Goal: Information Seeking & Learning: Learn about a topic

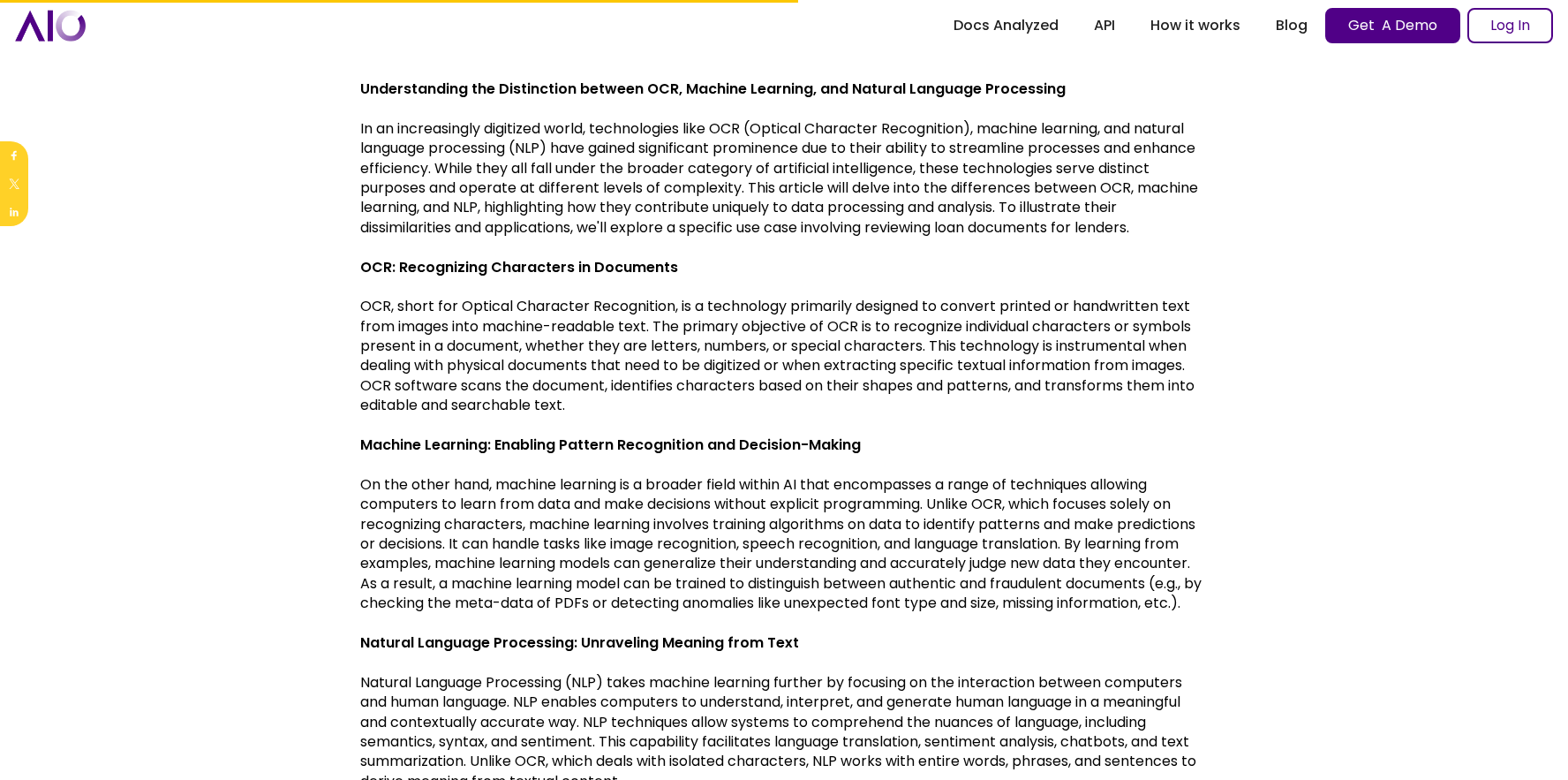
scroll to position [431, 0]
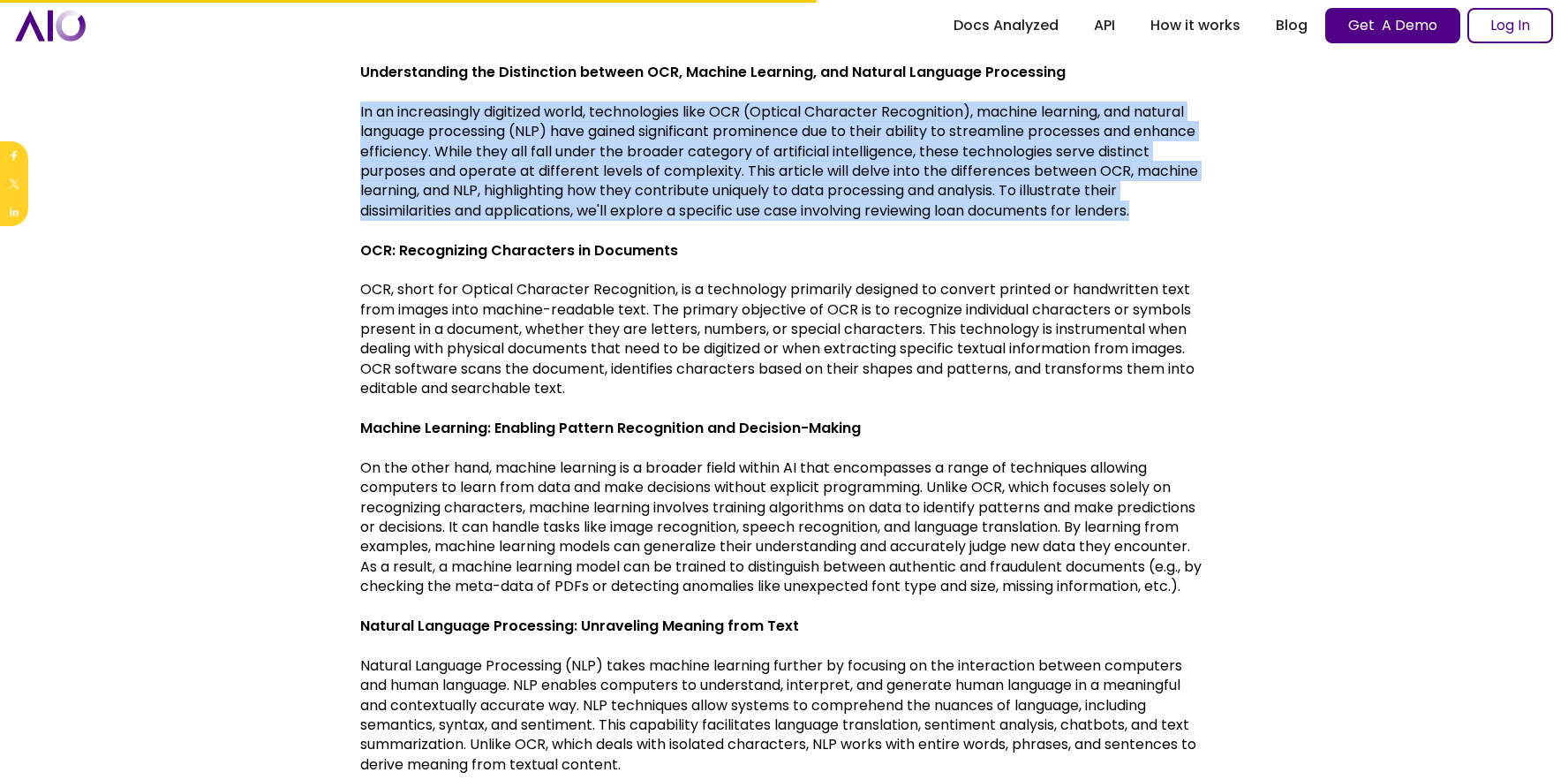
drag, startPoint x: 1165, startPoint y: 212, endPoint x: 300, endPoint y: 97, distance: 872.6
click at [298, 90] on body "[DATE]: Two persistent problems in securing commercial loan documents Register …" at bounding box center [784, 658] width 1568 height 2179
click at [304, 133] on body "[DATE]: Two persistent problems in securing commercial loan documents Register …" at bounding box center [784, 658] width 1568 height 2179
drag, startPoint x: 356, startPoint y: 113, endPoint x: 1210, endPoint y: 220, distance: 860.7
click at [1214, 218] on body "[DATE]: Two persistent problems in securing commercial loan documents Register …" at bounding box center [784, 658] width 1568 height 2179
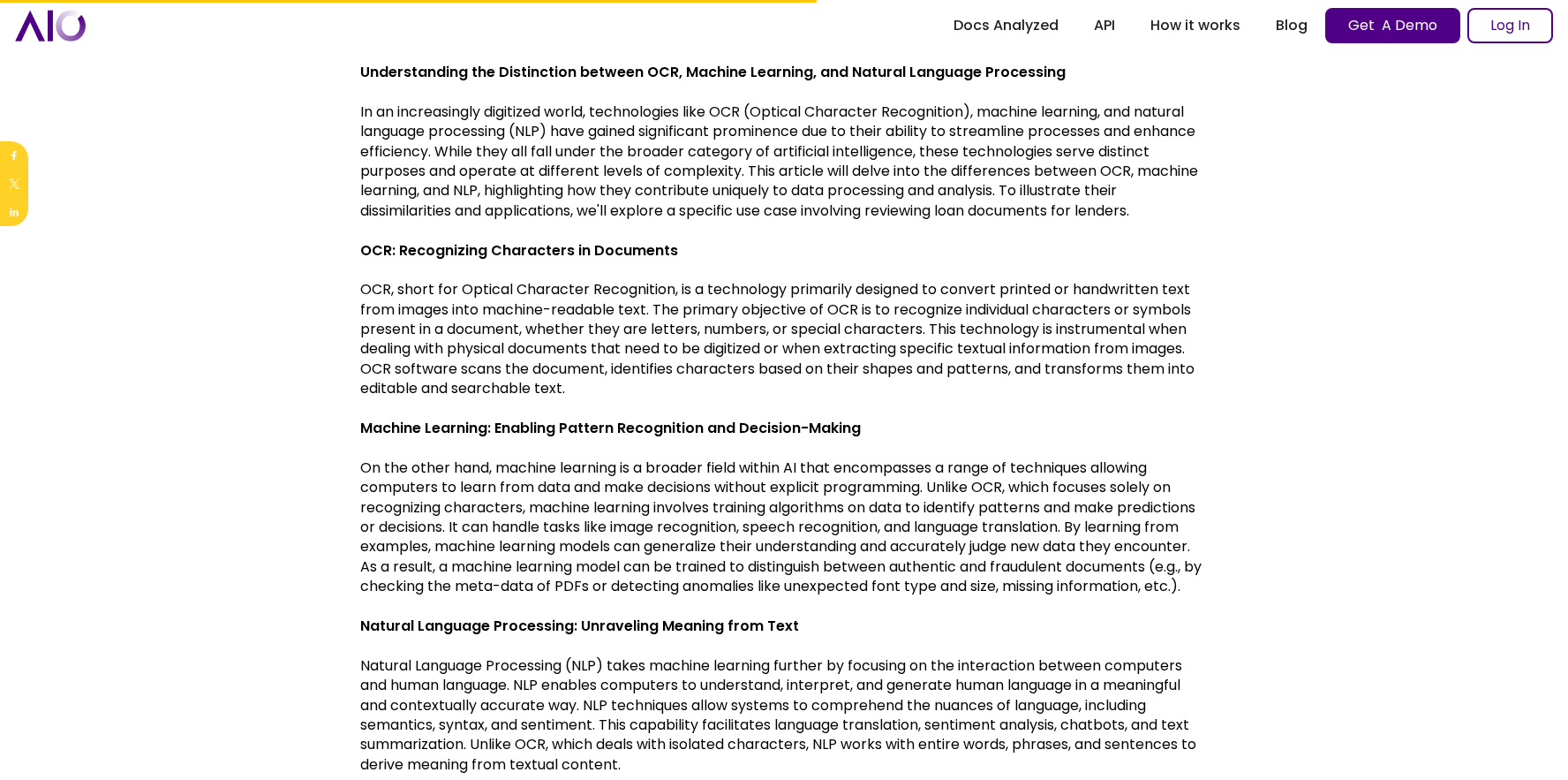
click at [1195, 222] on p "‍" at bounding box center [784, 230] width 848 height 20
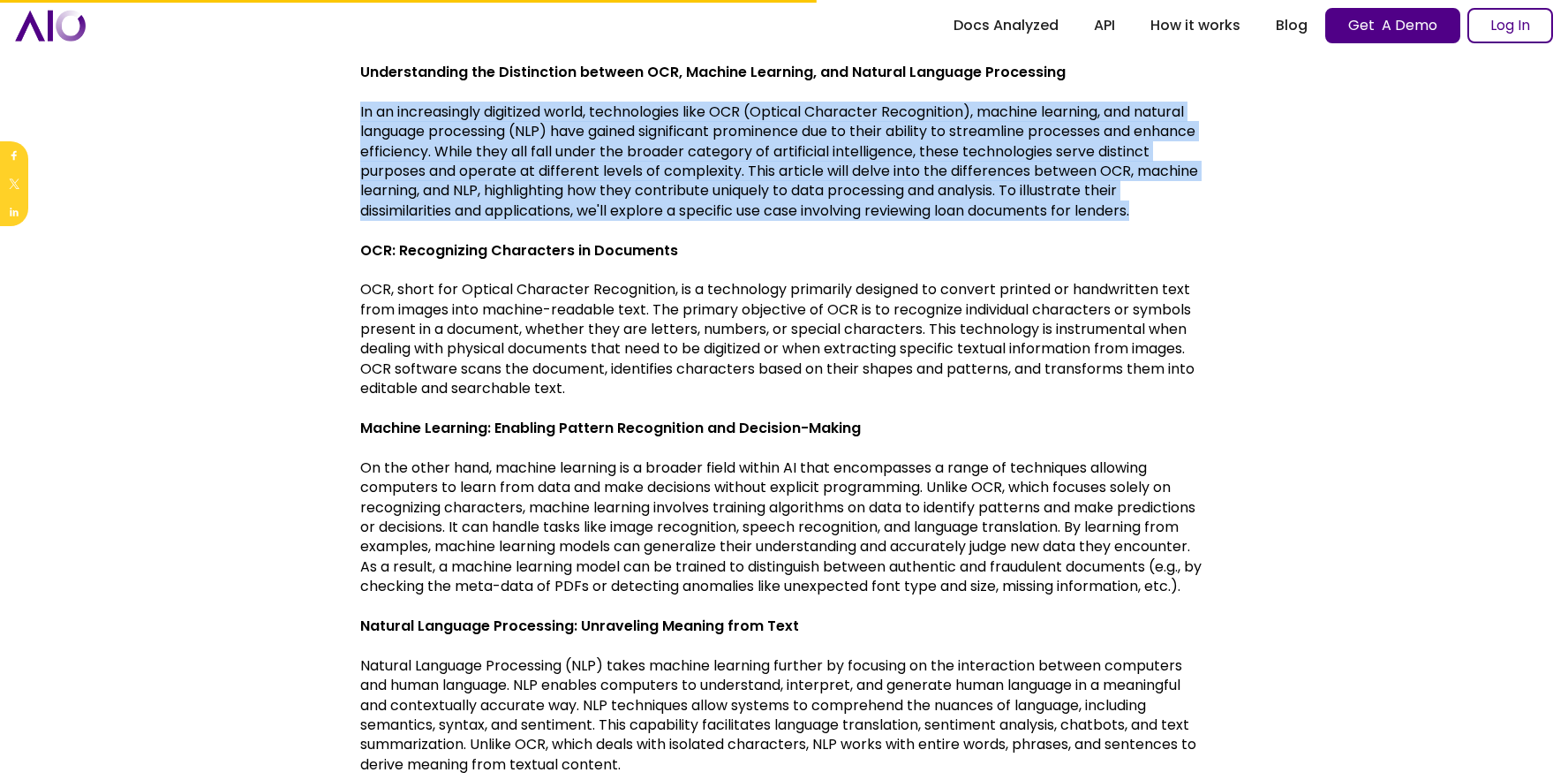
drag, startPoint x: 1195, startPoint y: 212, endPoint x: 332, endPoint y: 116, distance: 868.3
click at [332, 116] on body "[DATE]: Two persistent problems in securing commercial loan documents Register …" at bounding box center [784, 658] width 1568 height 2179
click at [328, 130] on body "[DATE]: Two persistent problems in securing commercial loan documents Register …" at bounding box center [784, 658] width 1568 height 2179
drag, startPoint x: 354, startPoint y: 106, endPoint x: 1202, endPoint y: 229, distance: 856.9
click at [1202, 229] on body "[DATE]: Two persistent problems in securing commercial loan documents Register …" at bounding box center [784, 658] width 1568 height 2179
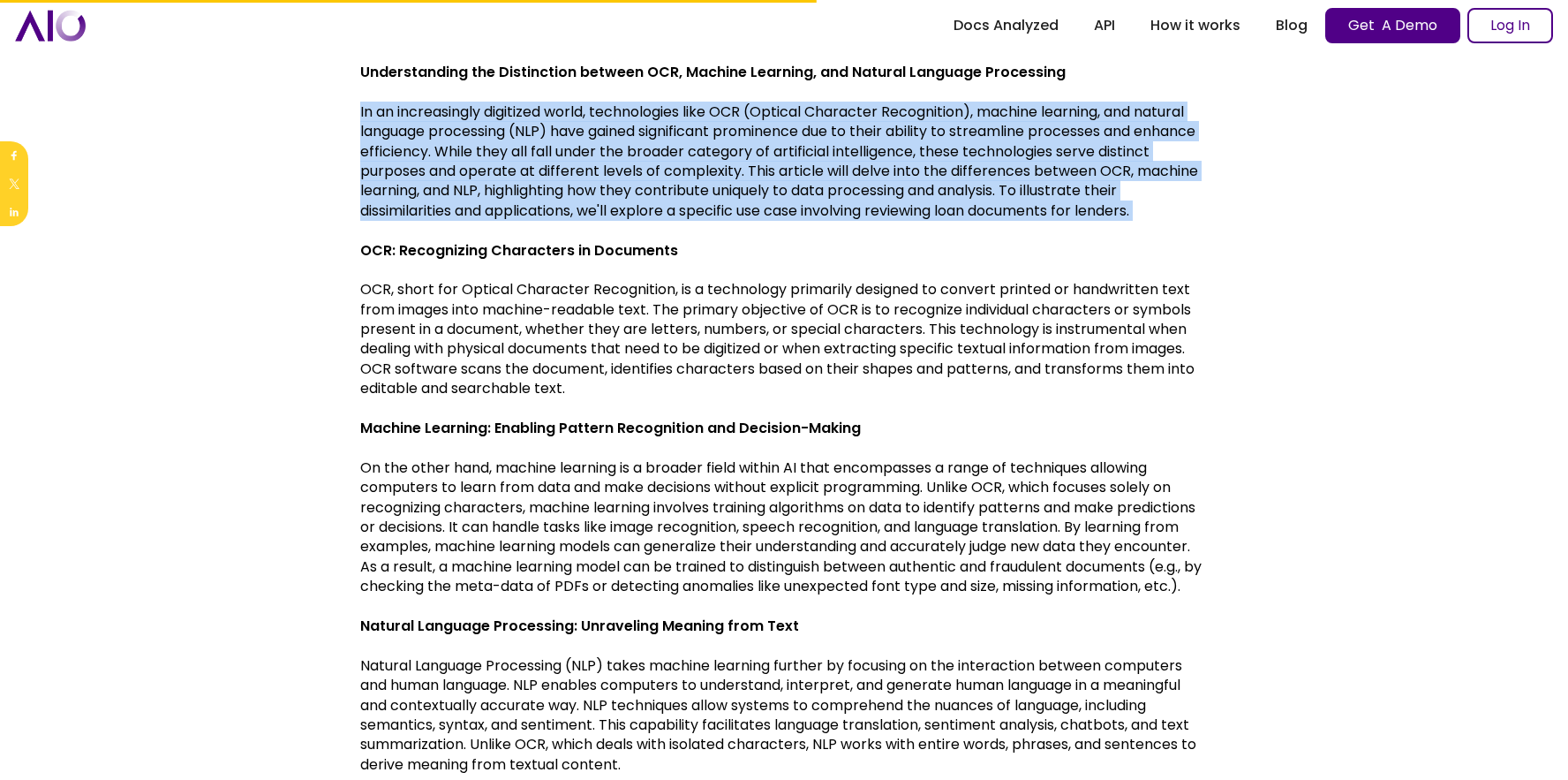
click at [1202, 229] on p "‍" at bounding box center [784, 230] width 848 height 20
drag, startPoint x: 1184, startPoint y: 214, endPoint x: 340, endPoint y: 117, distance: 849.6
click at [337, 115] on body "[DATE]: Two persistent problems in securing commercial loan documents Register …" at bounding box center [784, 658] width 1568 height 2179
click at [341, 119] on body "[DATE]: Two persistent problems in securing commercial loan documents Register …" at bounding box center [784, 658] width 1568 height 2179
drag, startPoint x: 358, startPoint y: 108, endPoint x: 1233, endPoint y: 216, distance: 881.6
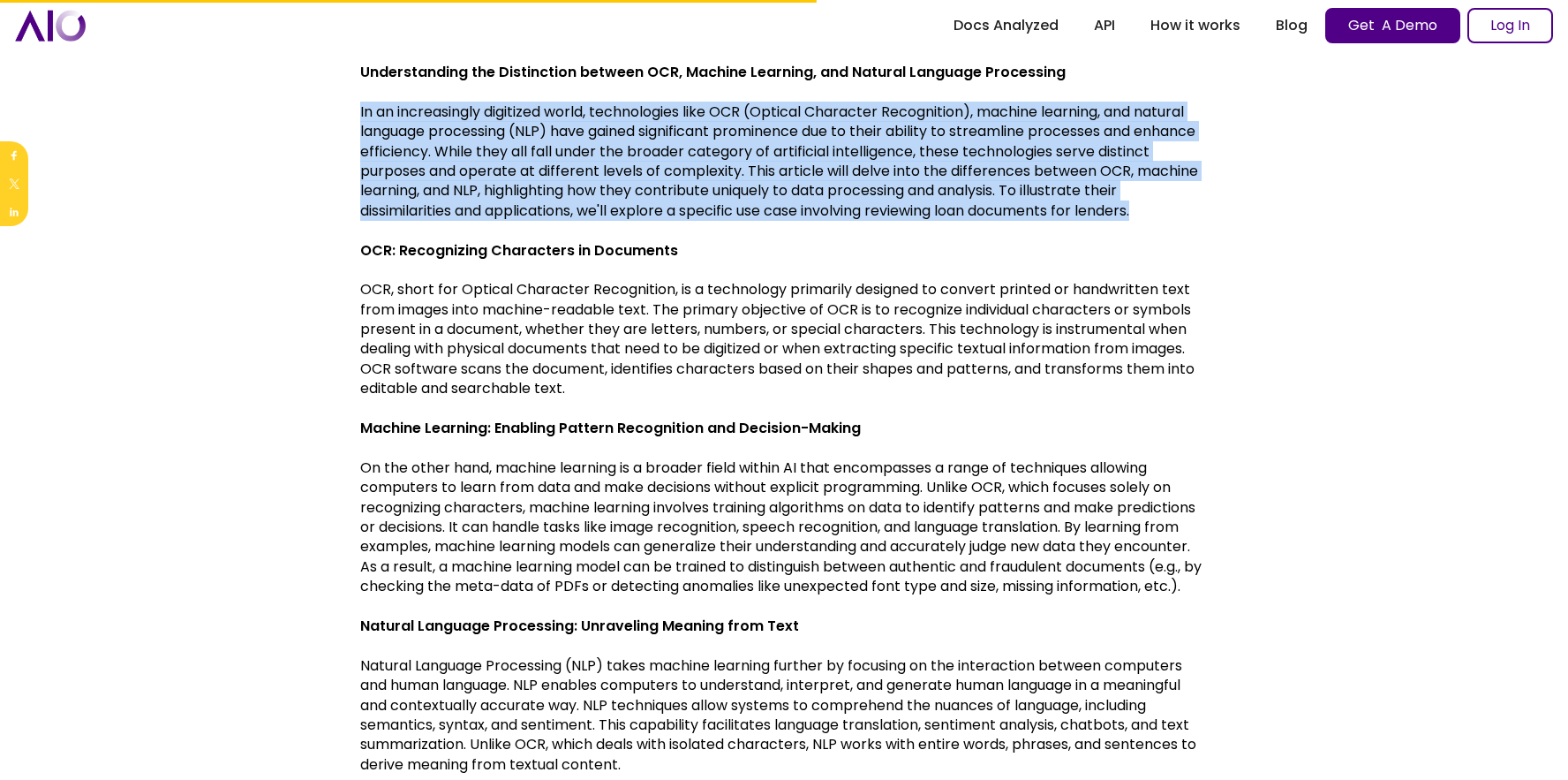
click at [1232, 215] on body "[DATE]: Two persistent problems in securing commercial loan documents Register …" at bounding box center [784, 658] width 1568 height 2179
click at [1232, 216] on body "[DATE]: Two persistent problems in securing commercial loan documents Register …" at bounding box center [784, 658] width 1568 height 2179
drag, startPoint x: 1186, startPoint y: 212, endPoint x: 348, endPoint y: 116, distance: 843.5
click at [346, 112] on body "[DATE]: Two persistent problems in securing commercial loan documents Register …" at bounding box center [784, 658] width 1568 height 2179
click at [348, 119] on body "[DATE]: Two persistent problems in securing commercial loan documents Register …" at bounding box center [784, 658] width 1568 height 2179
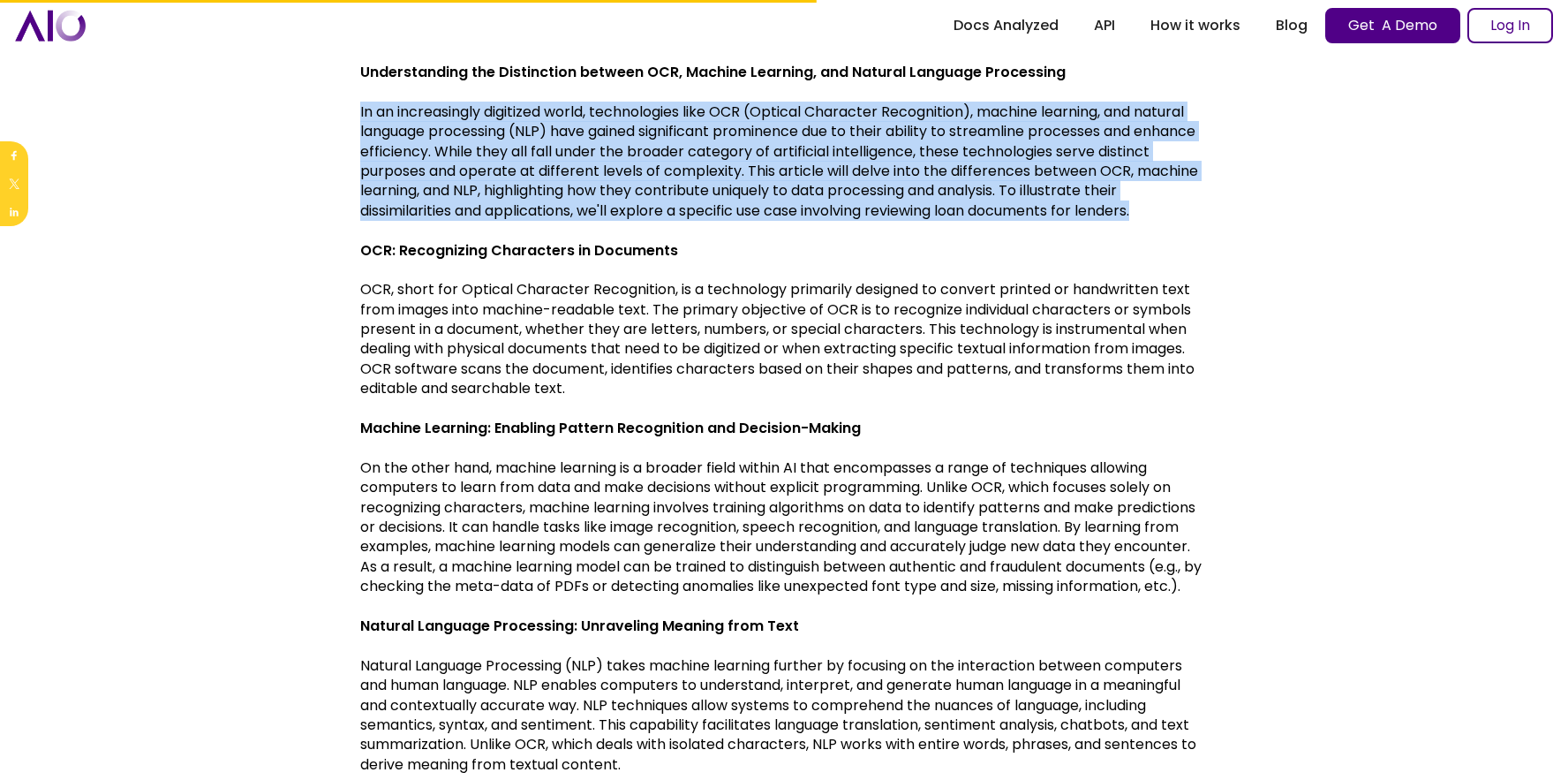
drag, startPoint x: 365, startPoint y: 109, endPoint x: 1230, endPoint y: 208, distance: 870.6
click at [1230, 208] on body "[DATE]: Two persistent problems in securing commercial loan documents Register …" at bounding box center [784, 658] width 1568 height 2179
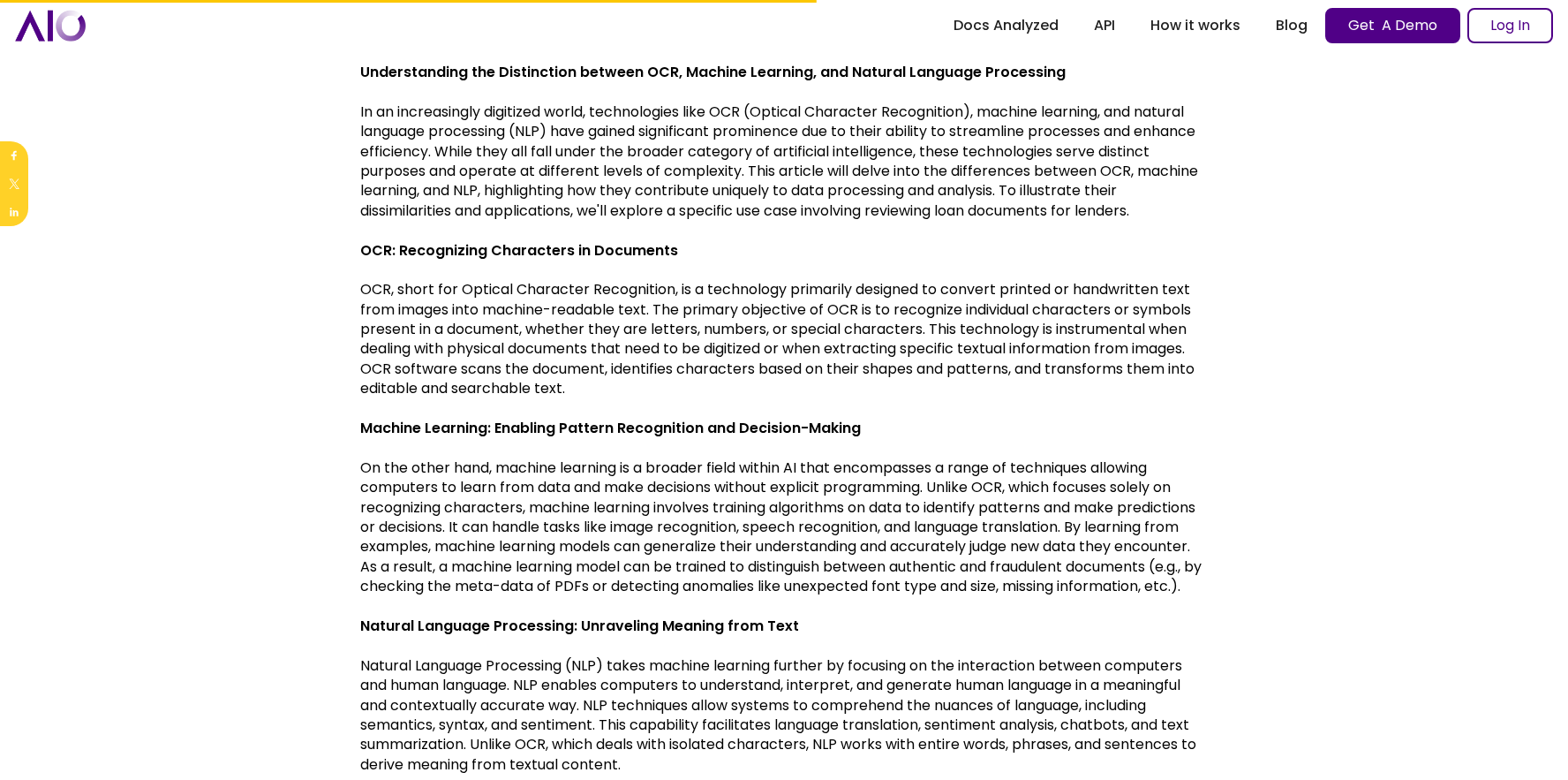
click at [1225, 218] on body "[DATE]: Two persistent problems in securing commercial loan documents Register …" at bounding box center [784, 658] width 1568 height 2179
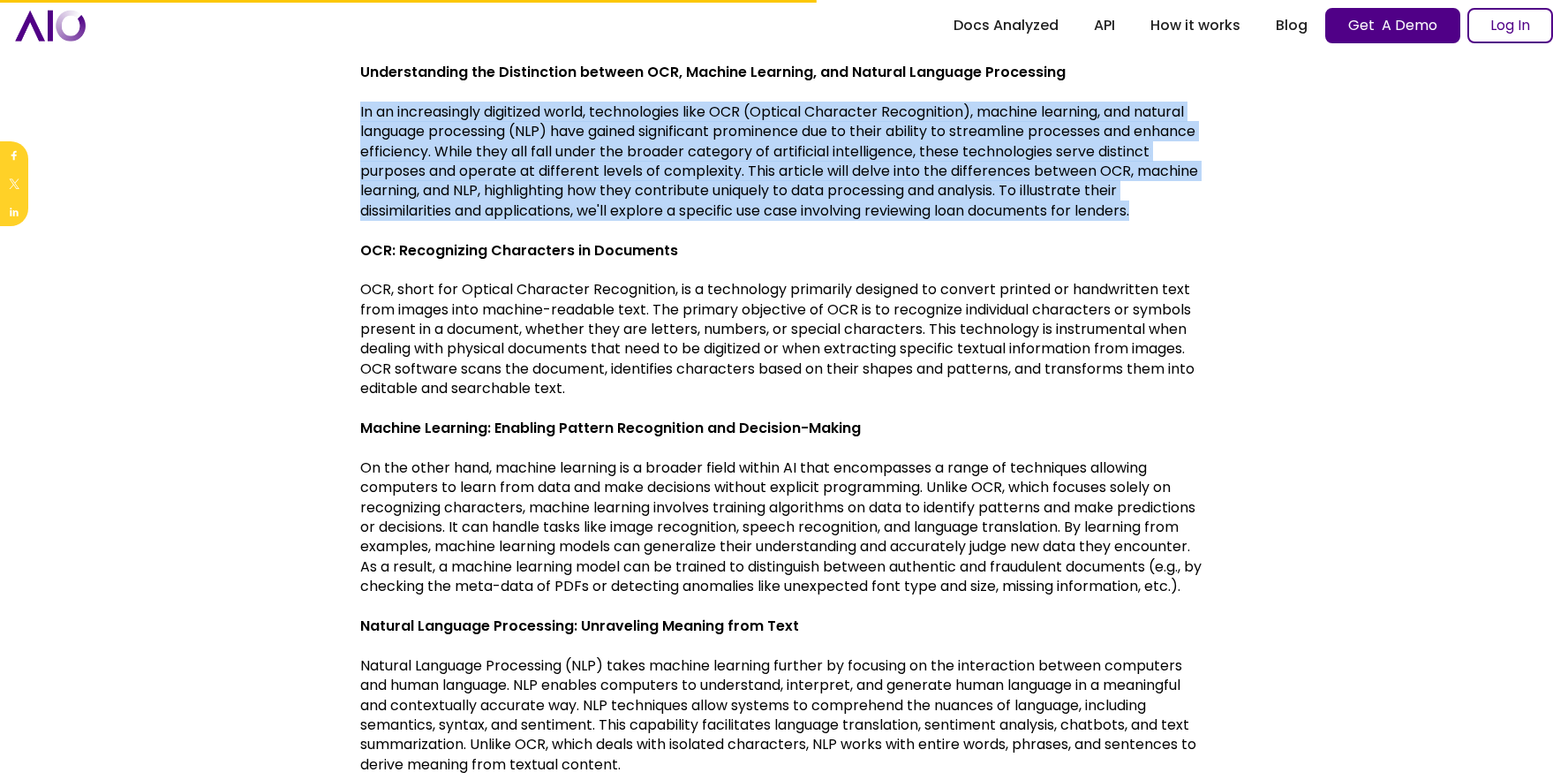
drag, startPoint x: 1164, startPoint y: 212, endPoint x: 328, endPoint y: 102, distance: 843.2
click at [328, 102] on body "[DATE]: Two persistent problems in securing commercial loan documents Register …" at bounding box center [784, 658] width 1568 height 2179
click at [335, 147] on body "[DATE]: Two persistent problems in securing commercial loan documents Register …" at bounding box center [784, 658] width 1568 height 2179
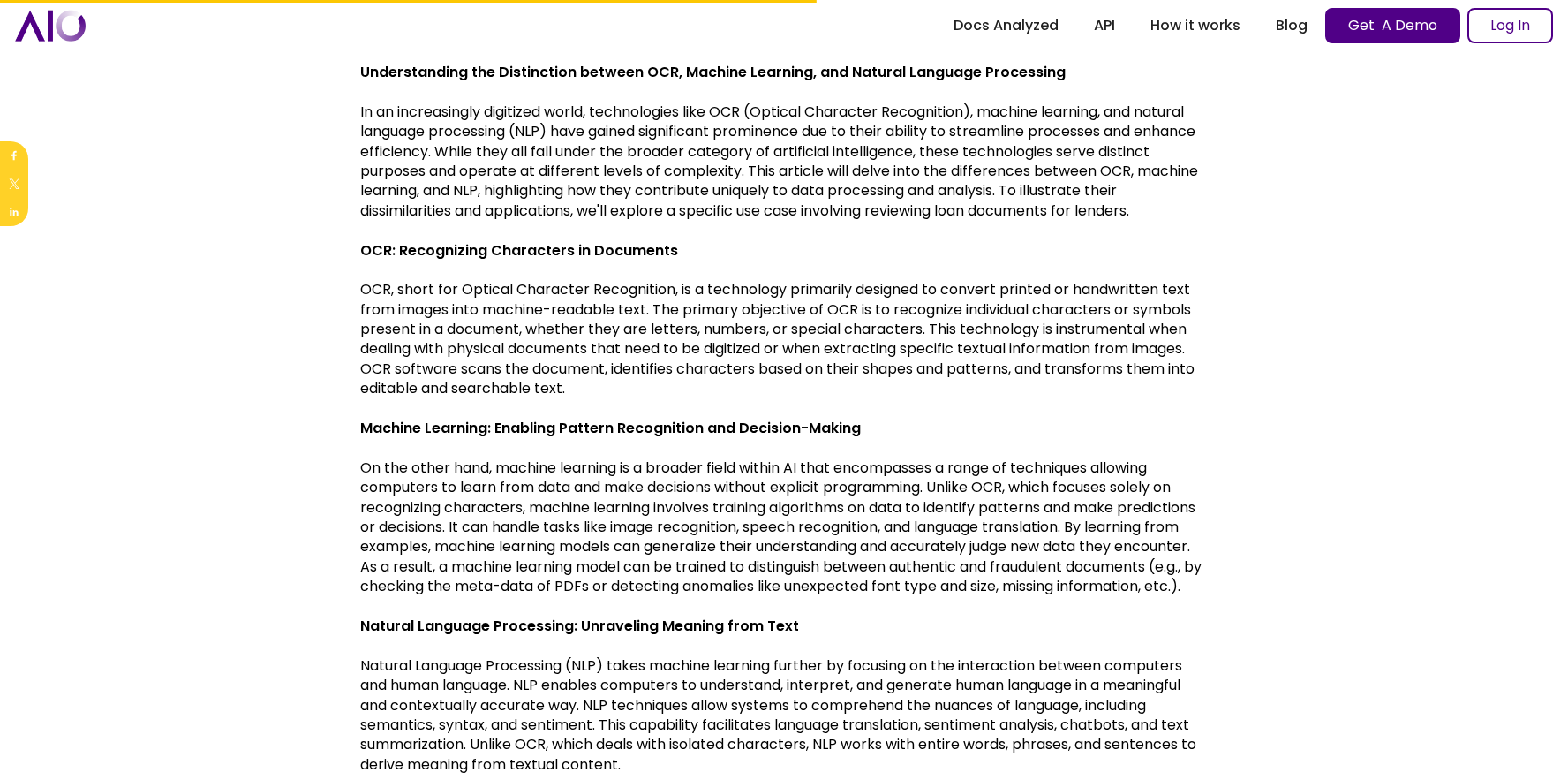
click at [409, 139] on p "In an increasingly digitized world, technologies like OCR (Optical Character Re…" at bounding box center [784, 161] width 848 height 118
click at [366, 110] on p "In an increasingly digitized world, technologies like OCR (Optical Character Re…" at bounding box center [784, 161] width 848 height 118
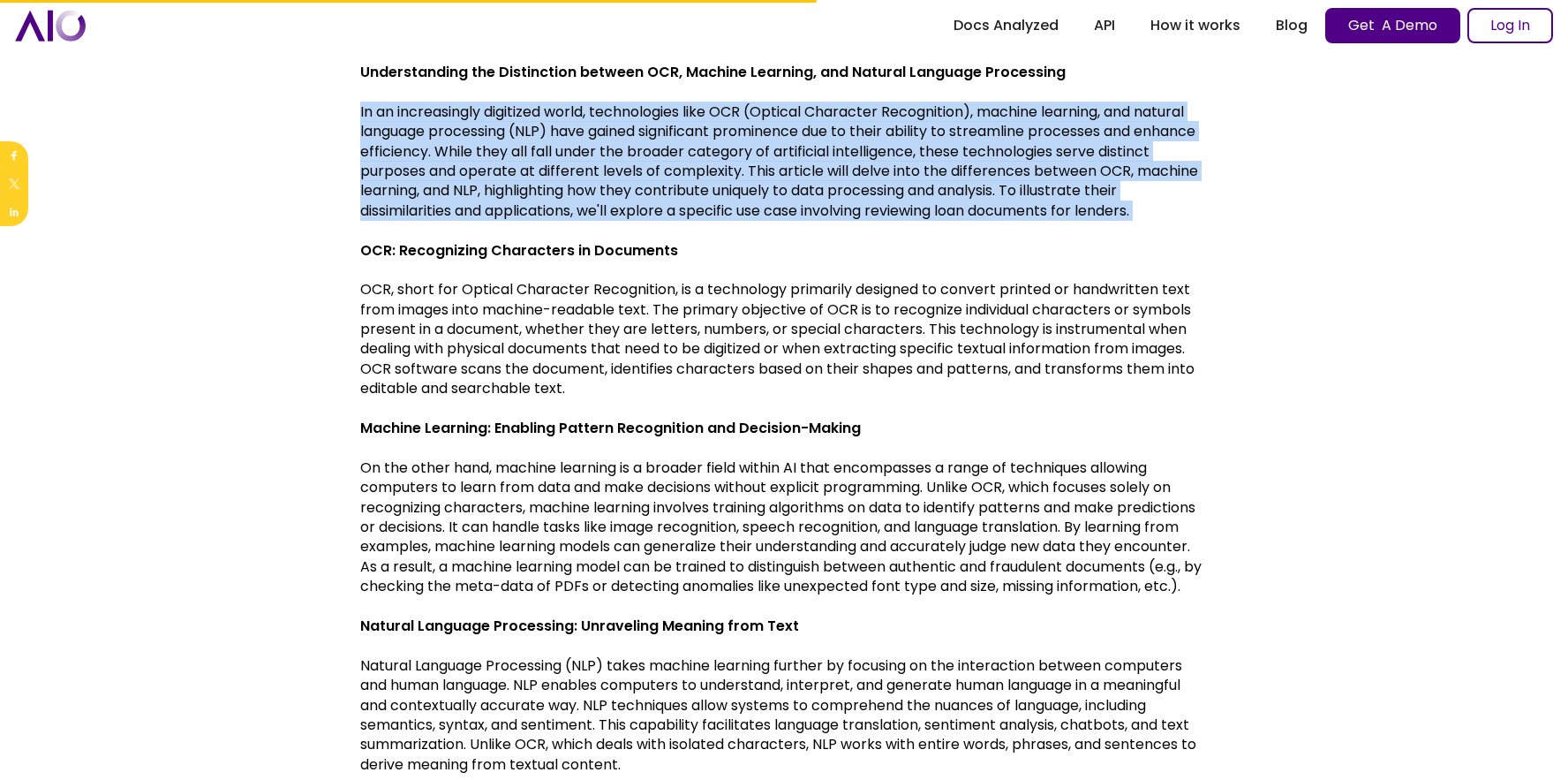
drag, startPoint x: 361, startPoint y: 109, endPoint x: 1175, endPoint y: 221, distance: 821.7
click at [1175, 221] on div "Understanding the Distinction between OCR, Machine Learning, and Natural Langua…" at bounding box center [784, 686] width 848 height 1352
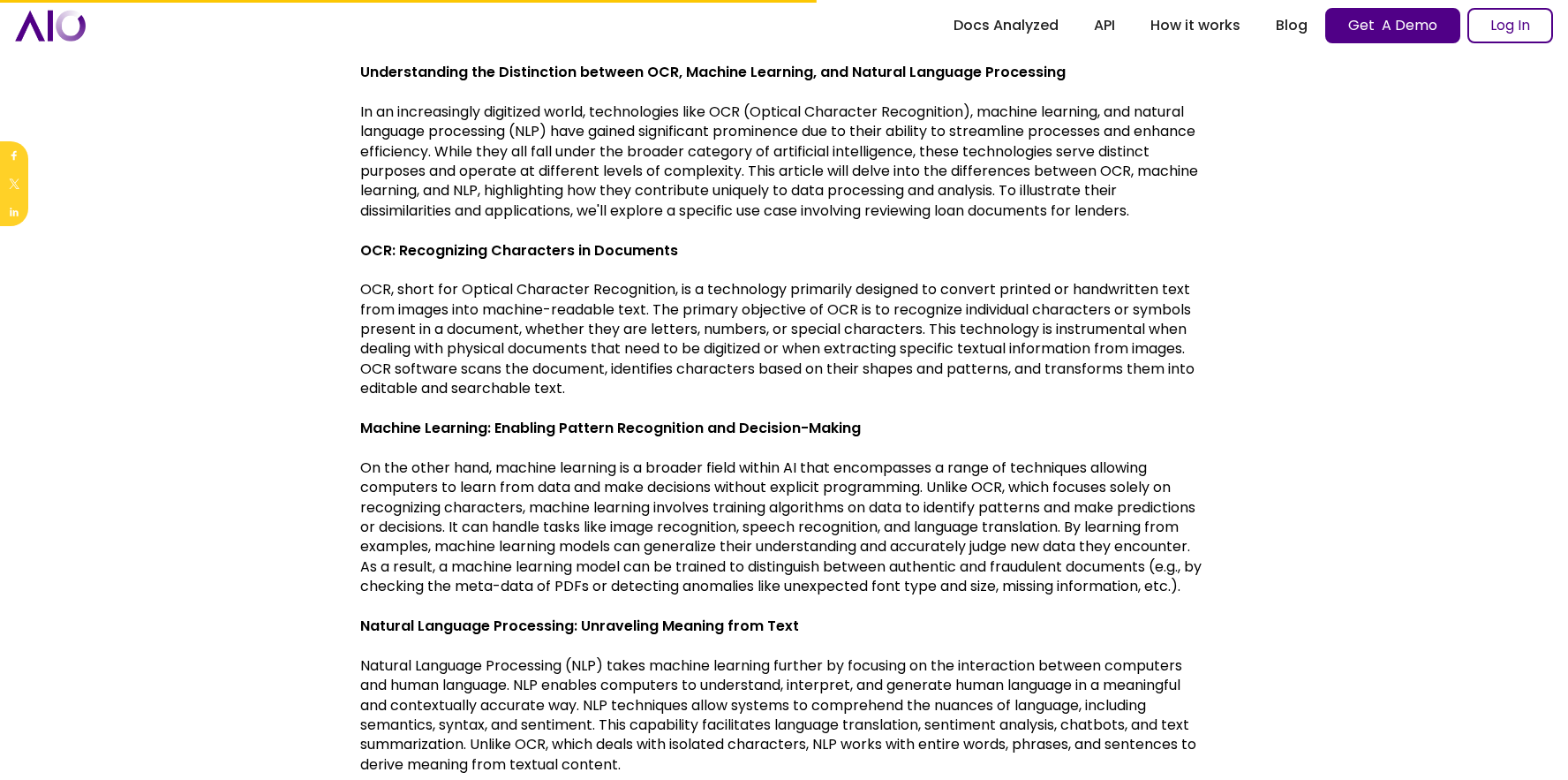
click at [1122, 243] on p "‍ OCR: Recognizing Characters in Documents" at bounding box center [784, 251] width 848 height 20
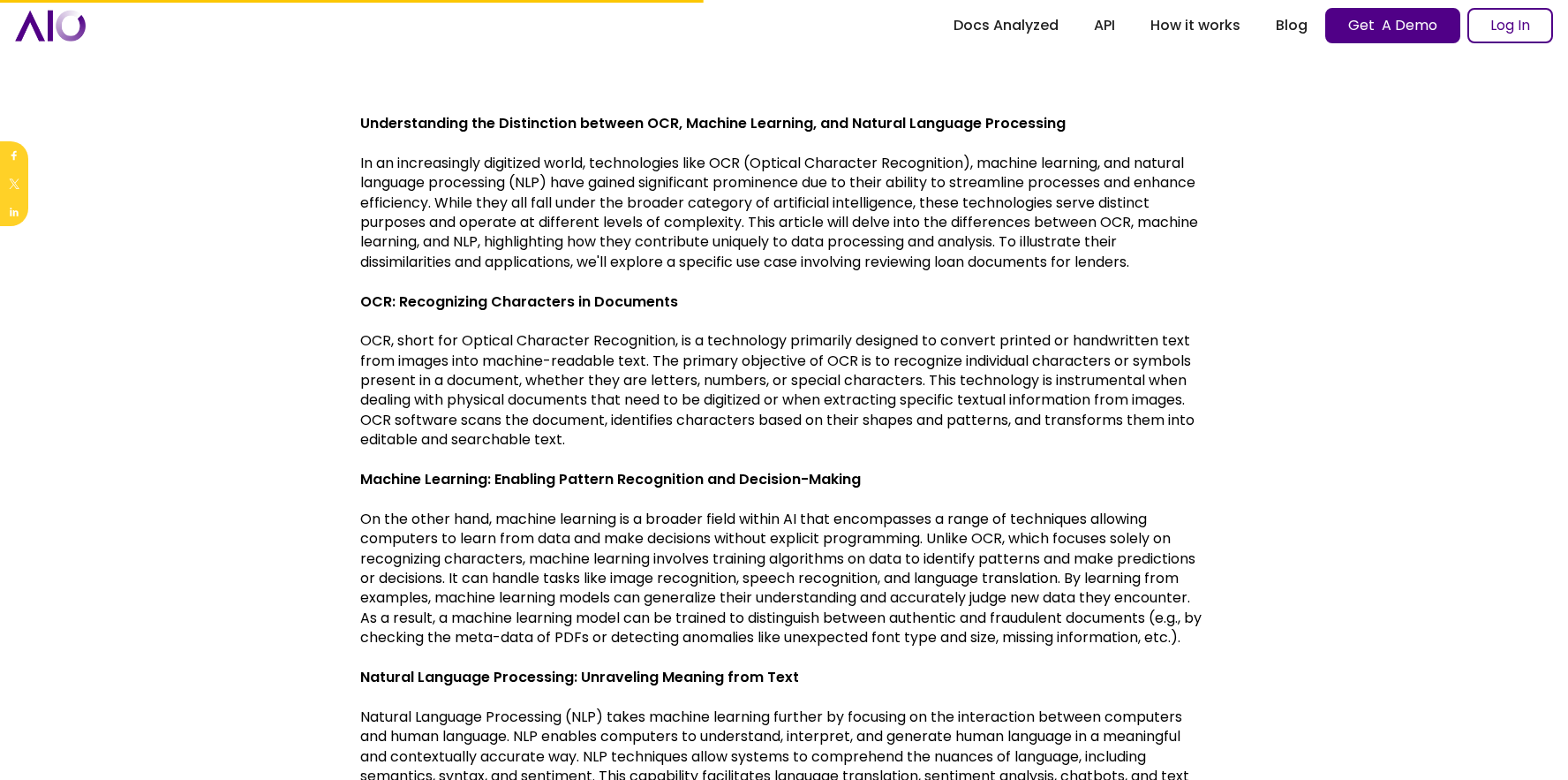
scroll to position [384, 0]
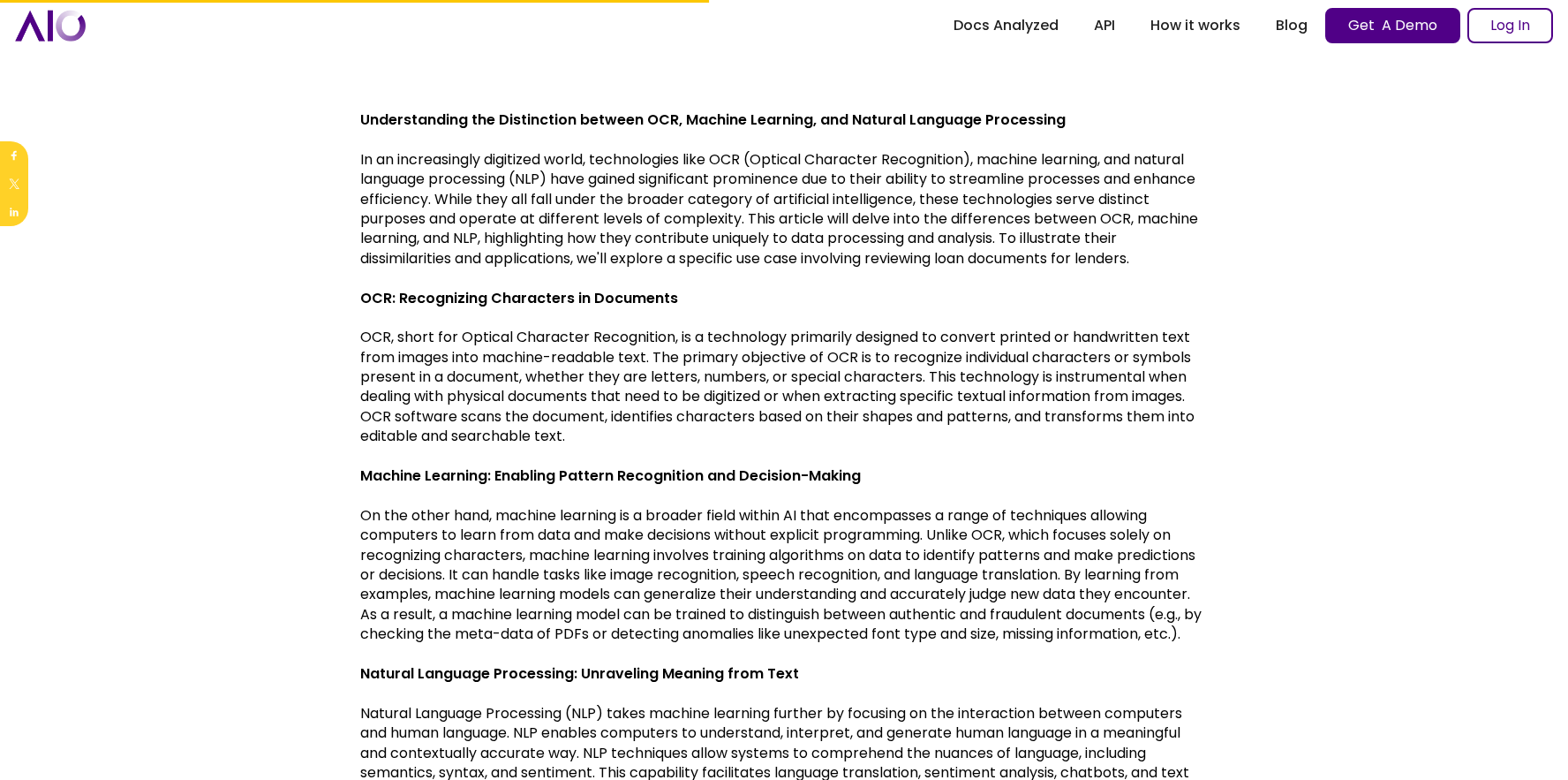
click at [322, 205] on body "[DATE]: Two persistent problems in securing commercial loan documents Register …" at bounding box center [784, 706] width 1568 height 2179
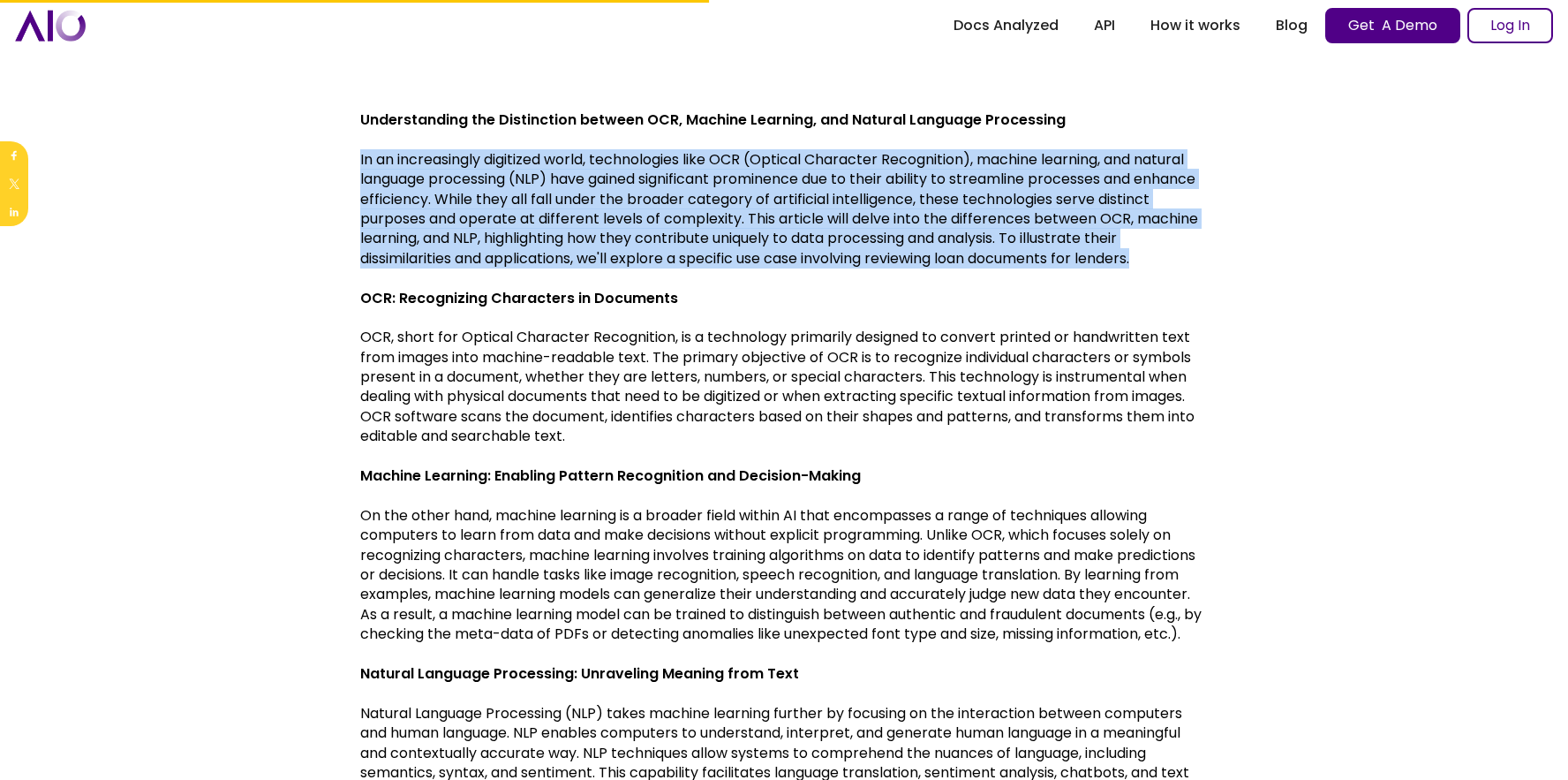
drag, startPoint x: 358, startPoint y: 153, endPoint x: 1163, endPoint y: 266, distance: 812.9
click at [1163, 264] on body "[DATE]: Two persistent problems in securing commercial loan documents Register …" at bounding box center [784, 706] width 1568 height 2179
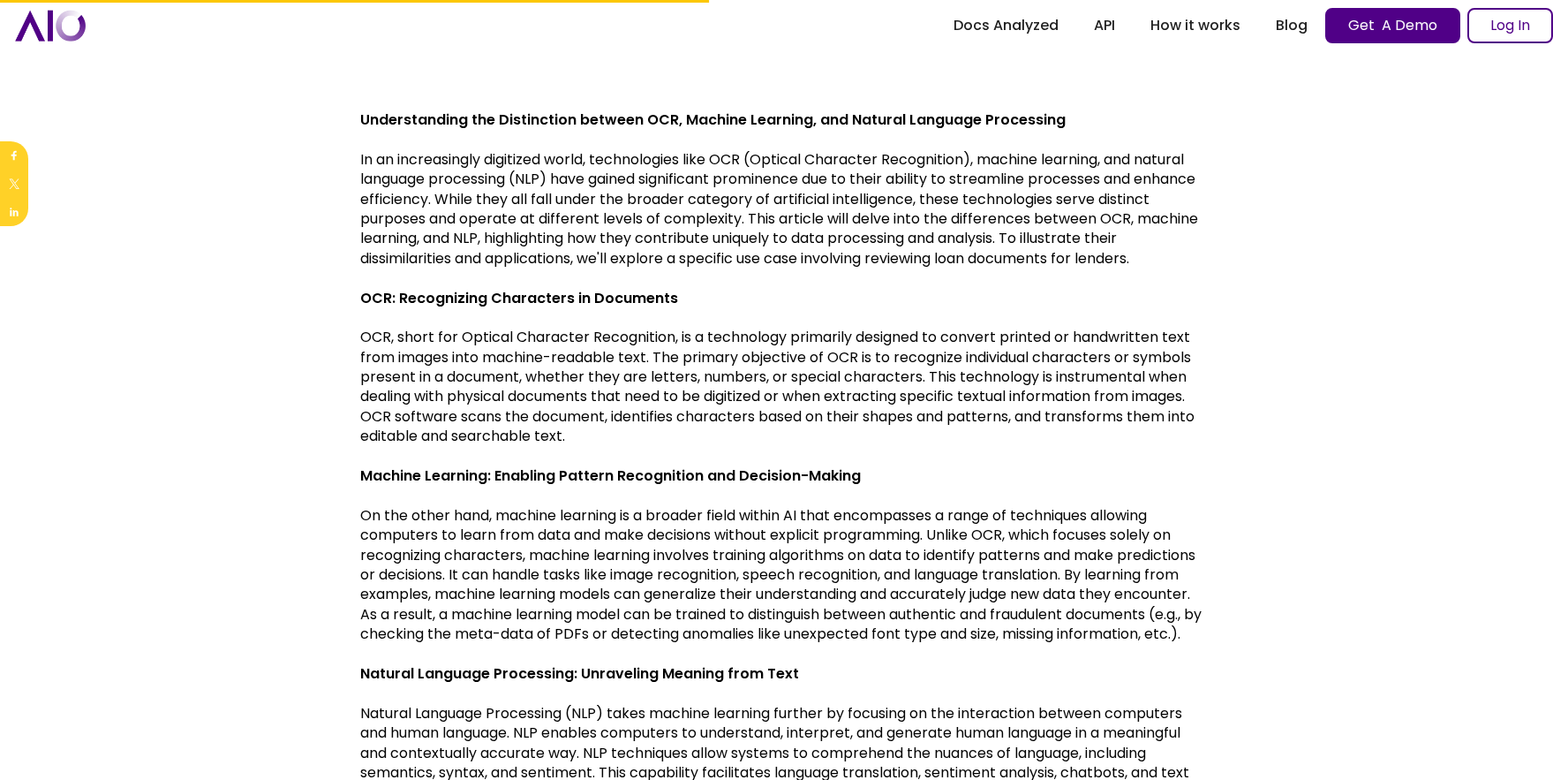
click at [851, 431] on p "OCR, short for Optical Character Recognition, is a technology primarily designe…" at bounding box center [784, 387] width 848 height 118
drag, startPoint x: 584, startPoint y: 441, endPoint x: 556, endPoint y: 442, distance: 28.0
click at [584, 441] on p "OCR, short for Optical Character Recognition, is a technology primarily designe…" at bounding box center [784, 387] width 848 height 118
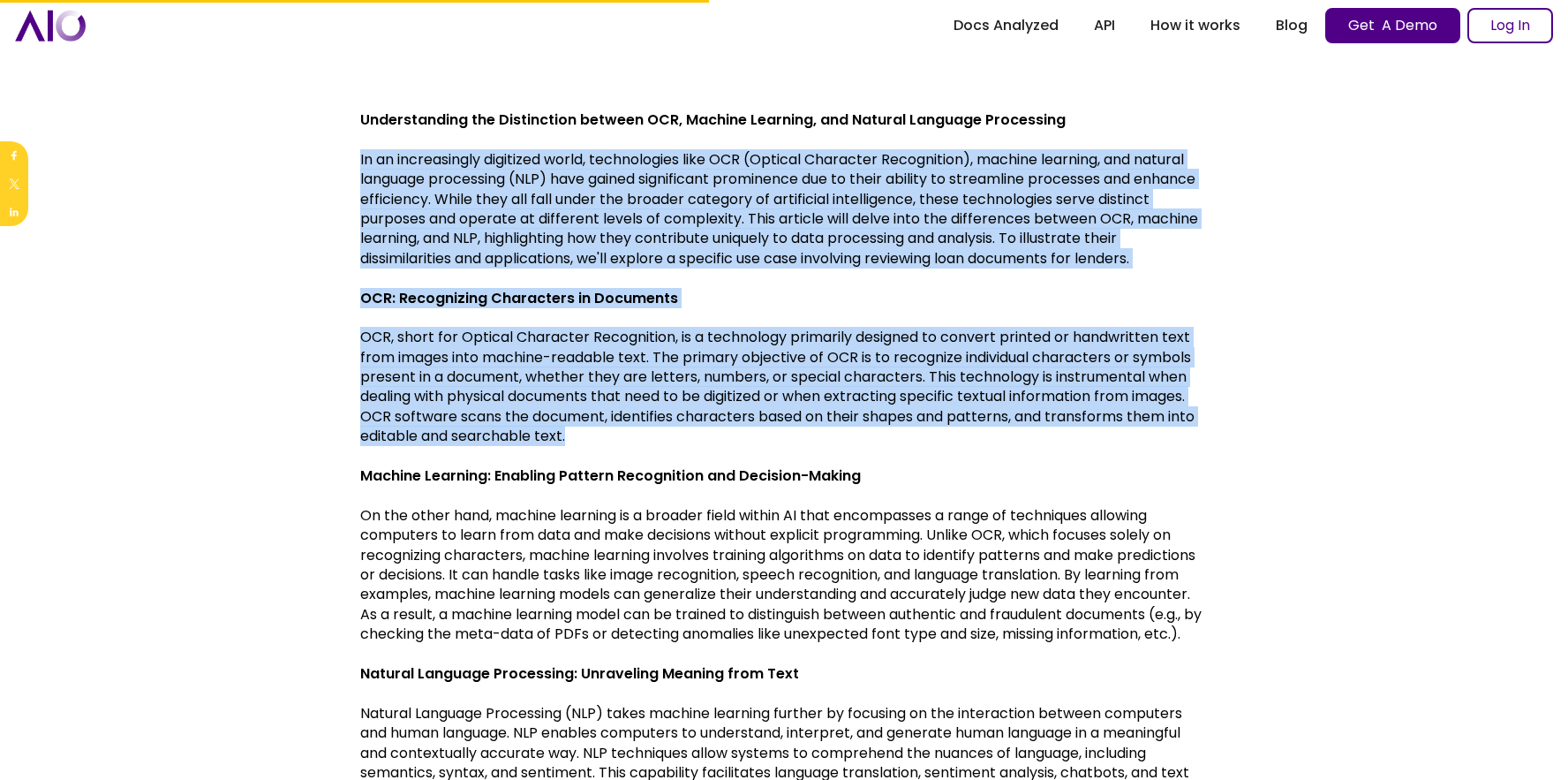
drag, startPoint x: 569, startPoint y: 437, endPoint x: 364, endPoint y: 148, distance: 354.3
click at [365, 148] on div "Understanding the Distinction between OCR, Machine Learning, and Natural Langua…" at bounding box center [784, 733] width 848 height 1352
click at [355, 163] on body "[DATE]: Two persistent problems in securing commercial loan documents Register …" at bounding box center [784, 706] width 1568 height 2179
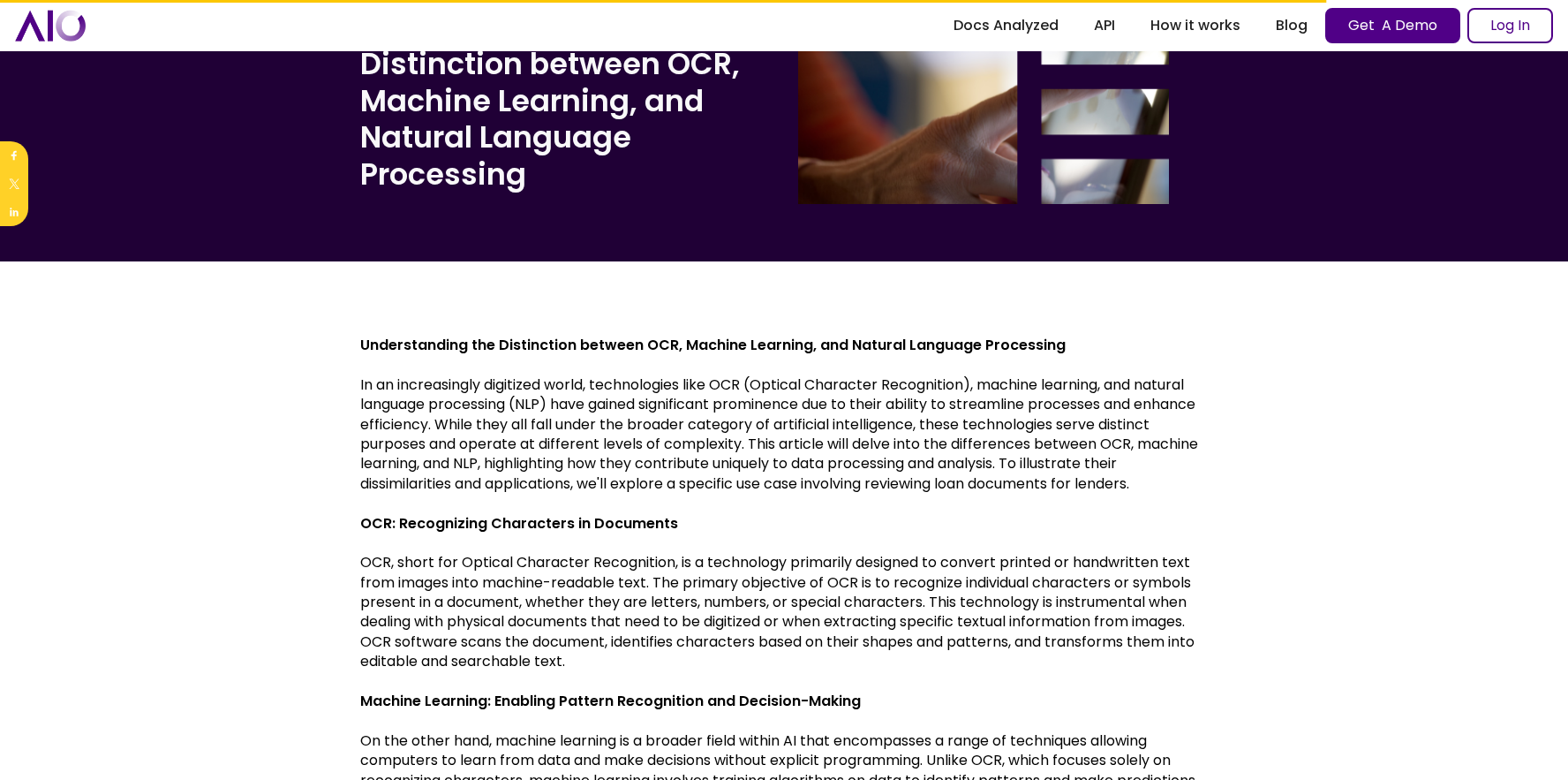
scroll to position [0, 0]
